Goal: Information Seeking & Learning: Stay updated

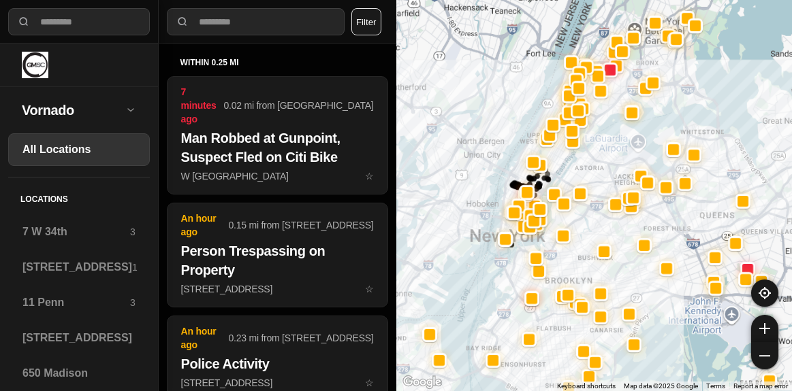
select select "*"
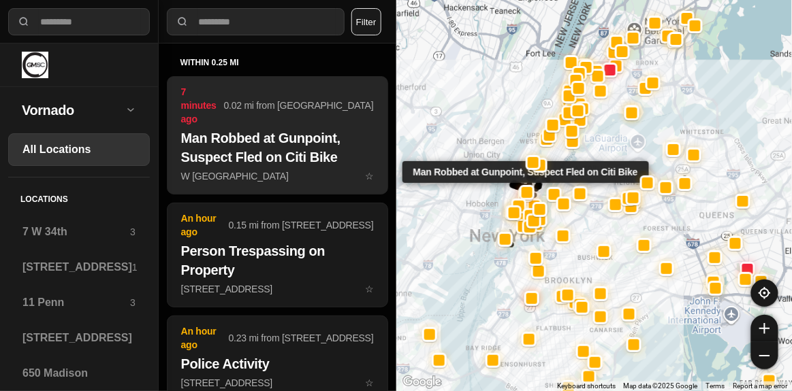
click at [216, 142] on button "7 minutes ago 0.02 mi from [GEOGRAPHIC_DATA] Man Robbed at [GEOGRAPHIC_DATA], S…" at bounding box center [277, 135] width 221 height 118
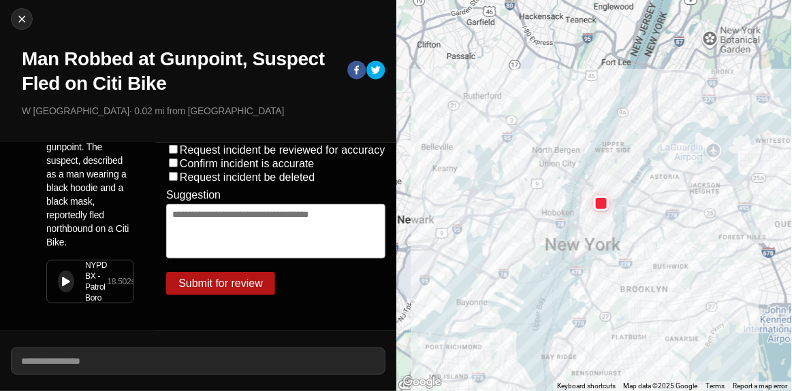
scroll to position [90, 0]
click at [65, 278] on button at bounding box center [66, 282] width 16 height 22
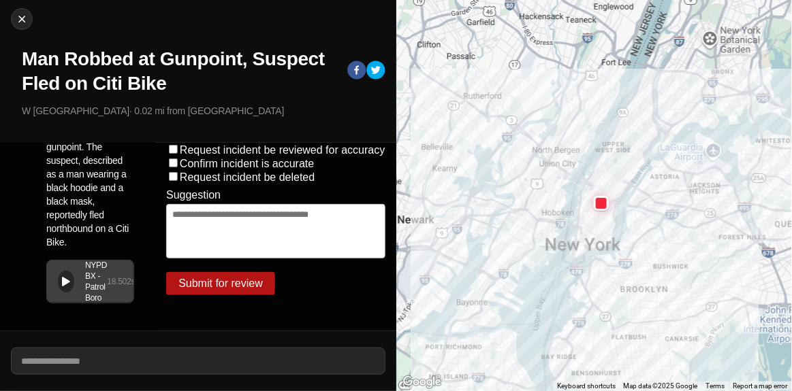
click at [60, 272] on button at bounding box center [66, 282] width 16 height 22
